Goal: Browse casually

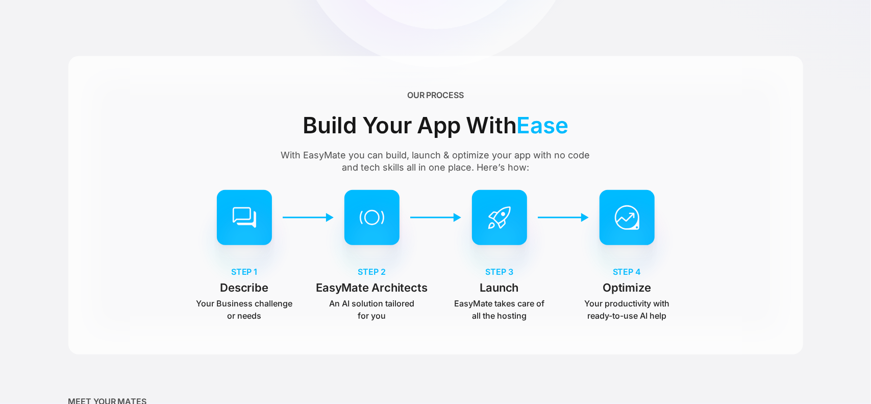
scroll to position [510, 0]
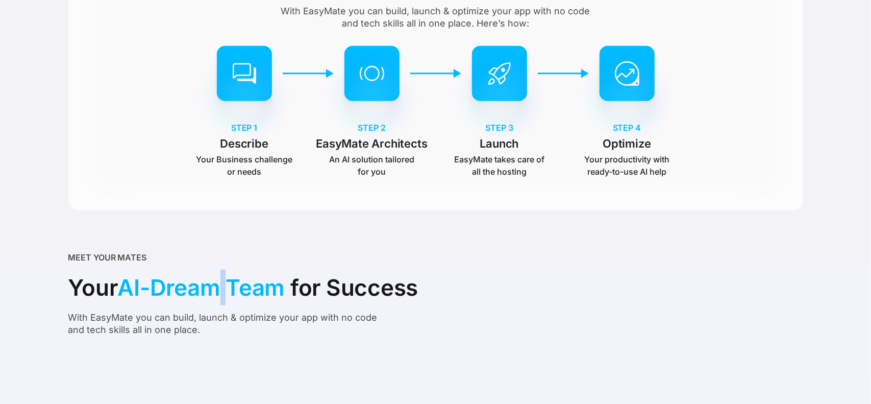
drag, startPoint x: 237, startPoint y: 289, endPoint x: 221, endPoint y: 291, distance: 15.4
click at [221, 291] on span "AI-Dream Team" at bounding box center [201, 287] width 167 height 36
click at [319, 309] on div "MEET YOUR MATES Your AI-Dream Team for Success With EasyMate you can build, lau…" at bounding box center [243, 293] width 350 height 85
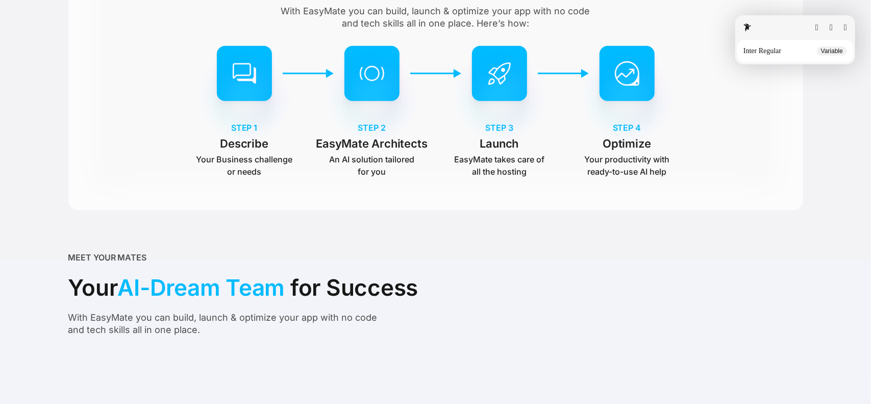
click at [846, 26] on button "button" at bounding box center [845, 27] width 3 height 8
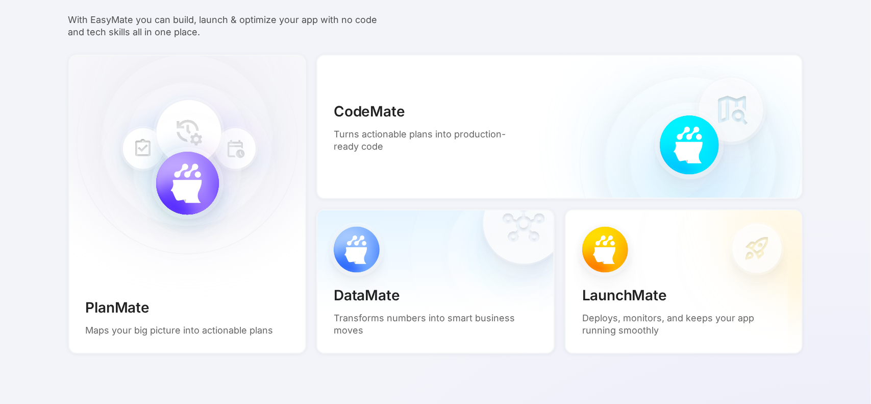
scroll to position [816, 0]
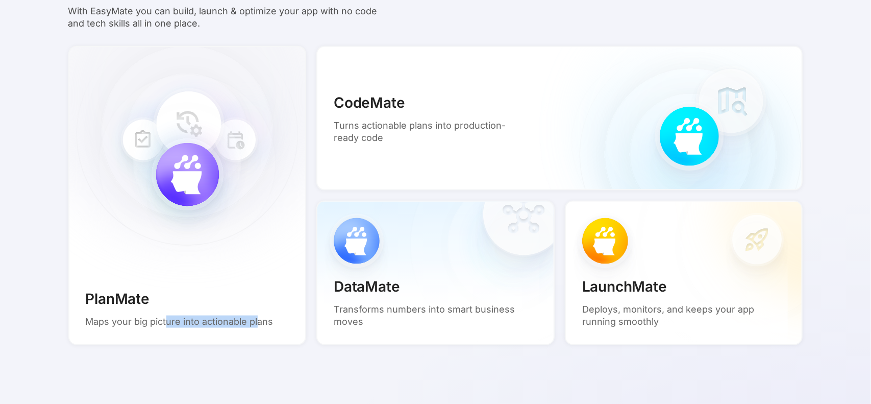
drag, startPoint x: 177, startPoint y: 317, endPoint x: 258, endPoint y: 321, distance: 81.7
click at [258, 321] on p "Maps your big picture into actionable plans" at bounding box center [180, 321] width 188 height 12
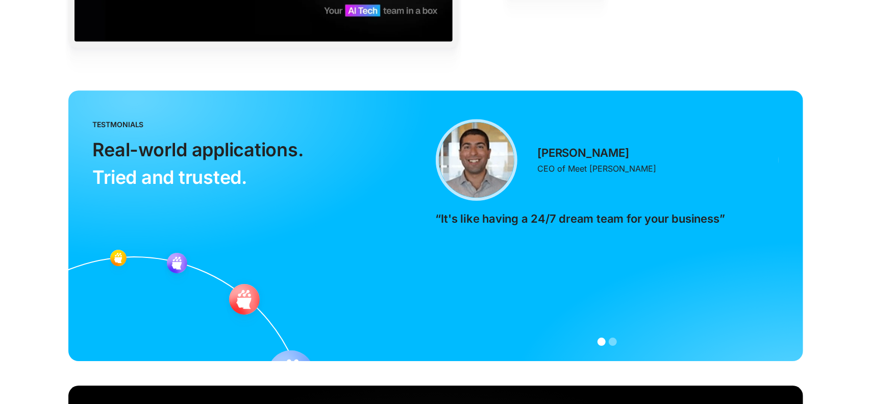
scroll to position [2143, 0]
click at [612, 337] on div "Show slide 2 of 2" at bounding box center [613, 341] width 8 height 8
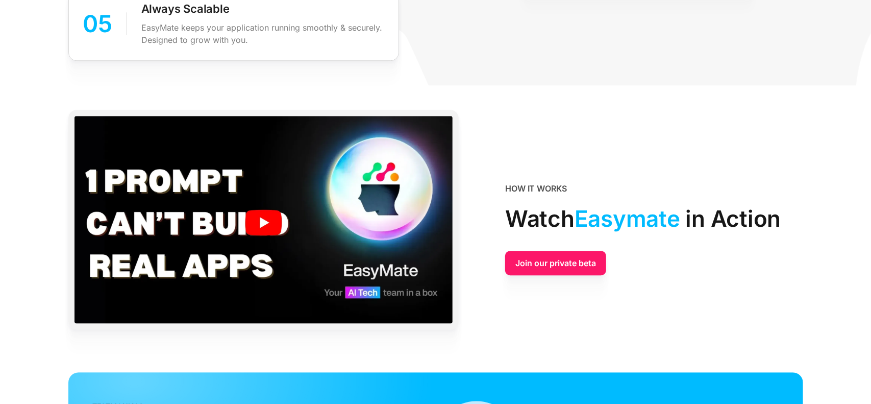
scroll to position [1853, 0]
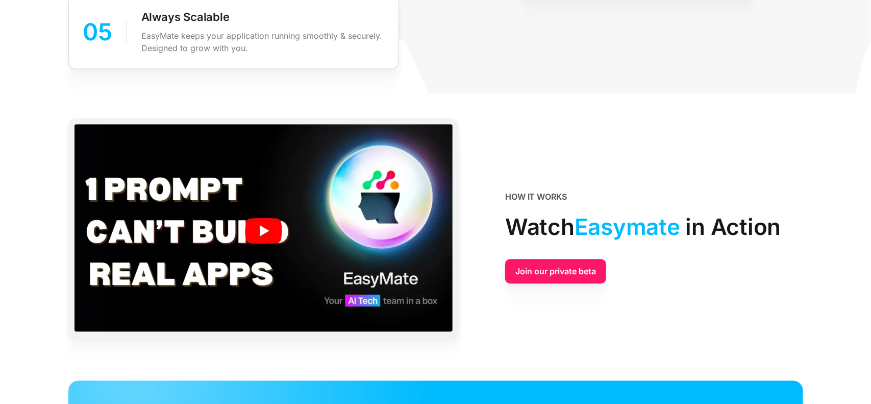
click at [261, 229] on img at bounding box center [263, 230] width 379 height 213
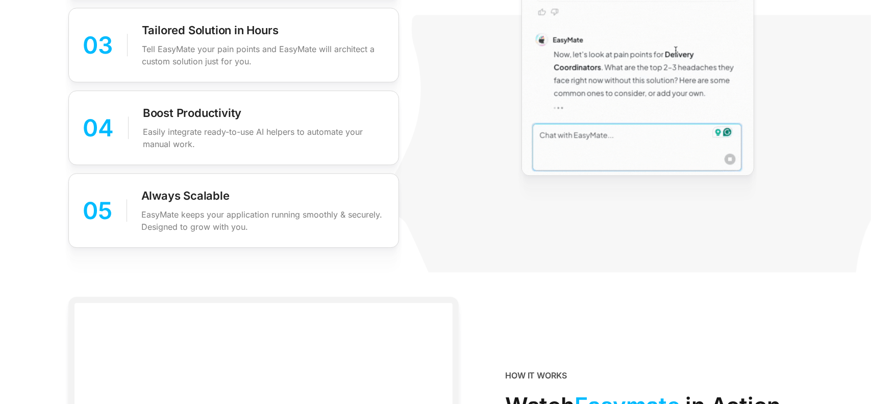
scroll to position [1509, 0]
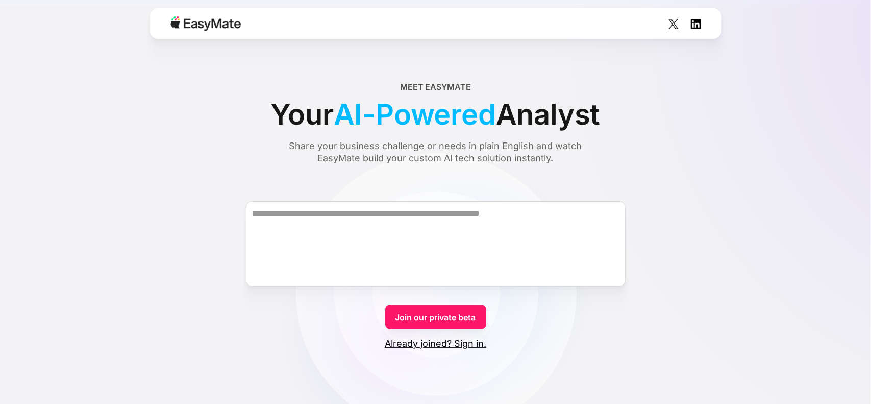
click at [671, 24] on img at bounding box center [673, 24] width 10 height 10
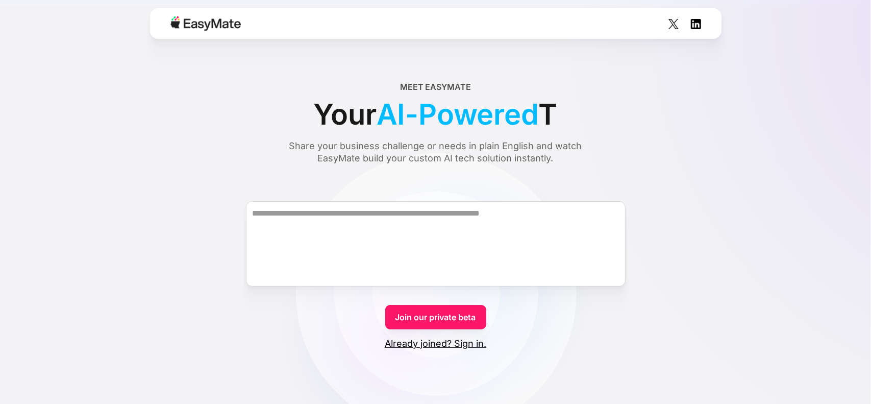
click at [694, 23] on img at bounding box center [696, 24] width 10 height 10
